Goal: Task Accomplishment & Management: Complete application form

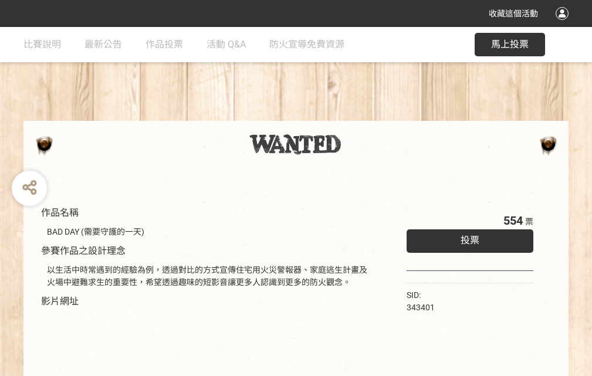
click at [563, 25] on div "收藏這個活動" at bounding box center [296, 13] width 592 height 27
click at [366, 116] on div "作品名稱 BAD DAY (需要守護的一天) 參賽作品之設計理念 以生活中時常遇到的經驗為例，透過對比的方式宣傳住宅用火災警報器、家庭逃生計畫及火場中避難求生…" at bounding box center [296, 273] width 592 height 493
click at [467, 237] on span "投票" at bounding box center [469, 240] width 19 height 11
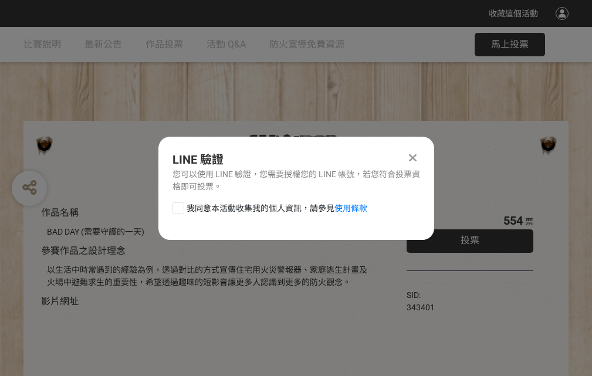
click at [177, 206] on div at bounding box center [178, 208] width 12 height 12
checkbox input "true"
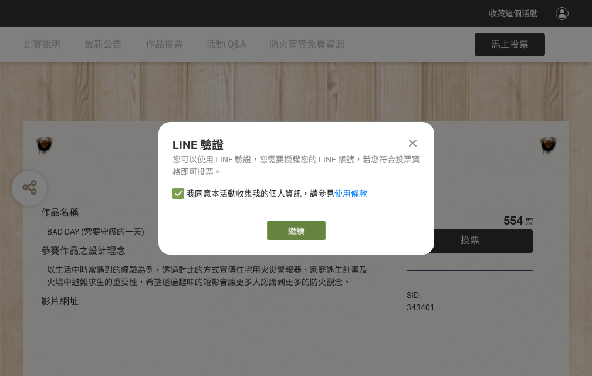
click at [295, 230] on link "繼續" at bounding box center [296, 230] width 59 height 20
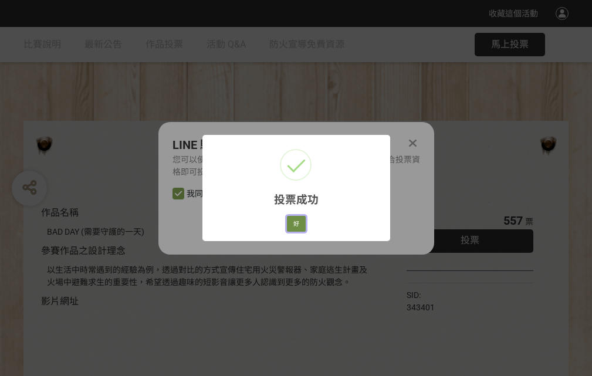
click at [293, 222] on button "好" at bounding box center [296, 224] width 19 height 16
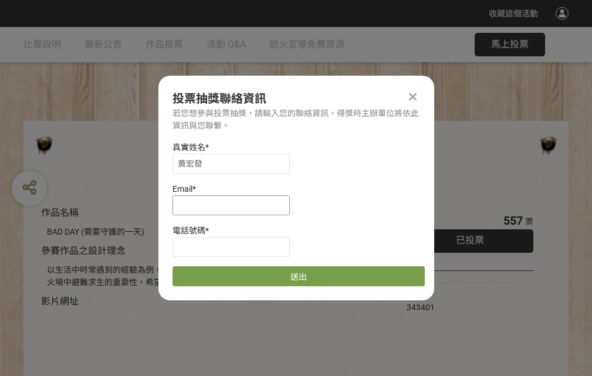
click at [235, 205] on input at bounding box center [230, 205] width 117 height 20
type input "[EMAIL_ADDRESS][DOMAIN_NAME]"
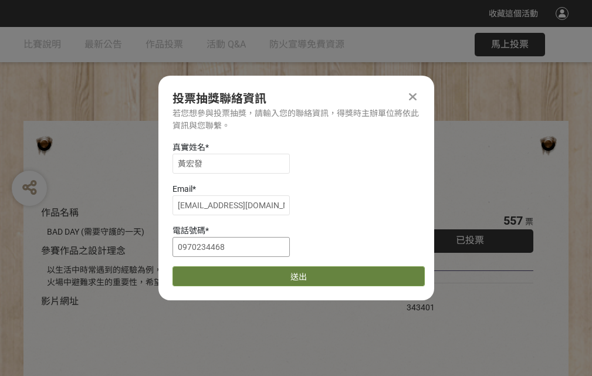
type input "0970234468"
click at [206, 272] on button "送出" at bounding box center [298, 276] width 252 height 20
